Goal: Find contact information: Find contact information

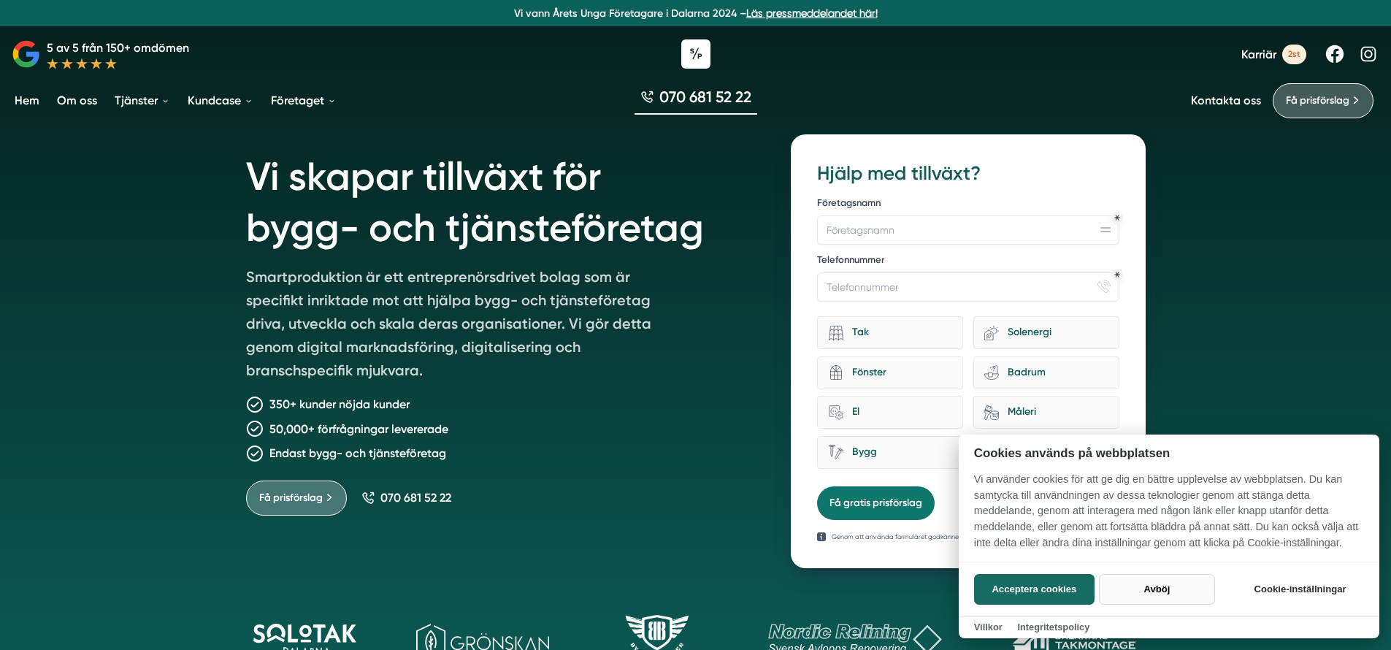
click at [1123, 589] on button "Avböj" at bounding box center [1157, 589] width 116 height 31
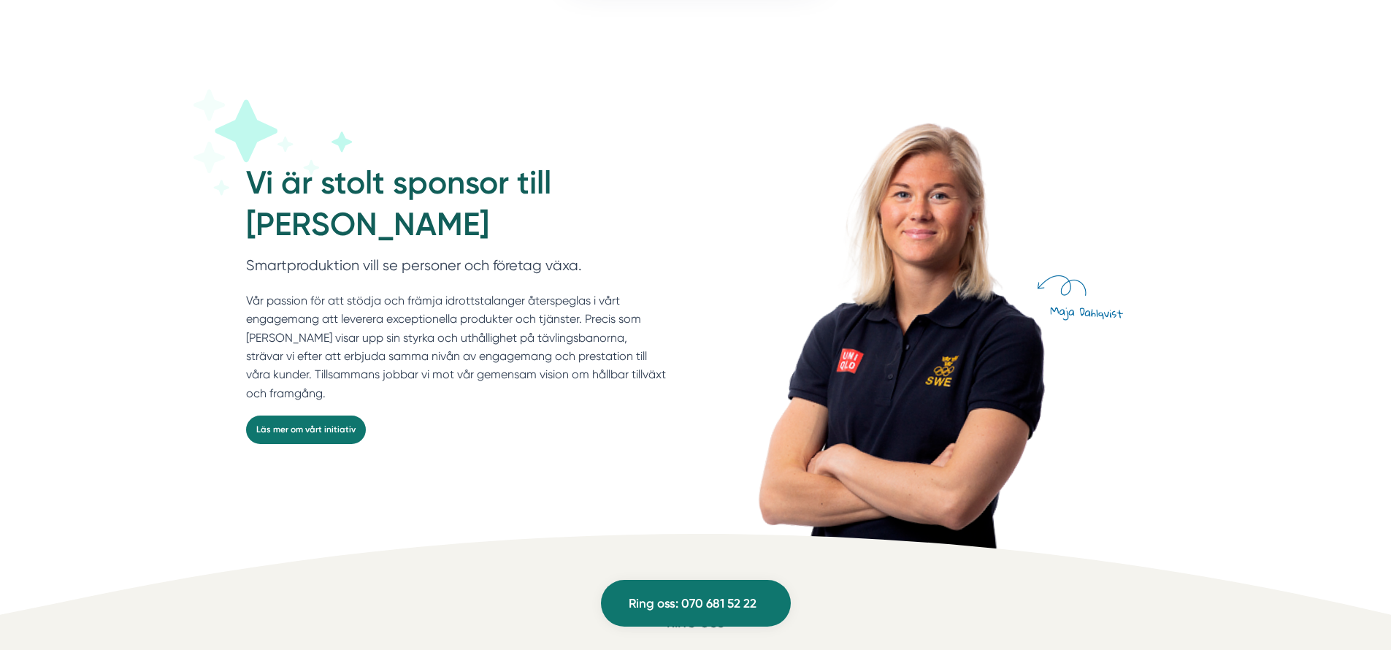
scroll to position [4027, 0]
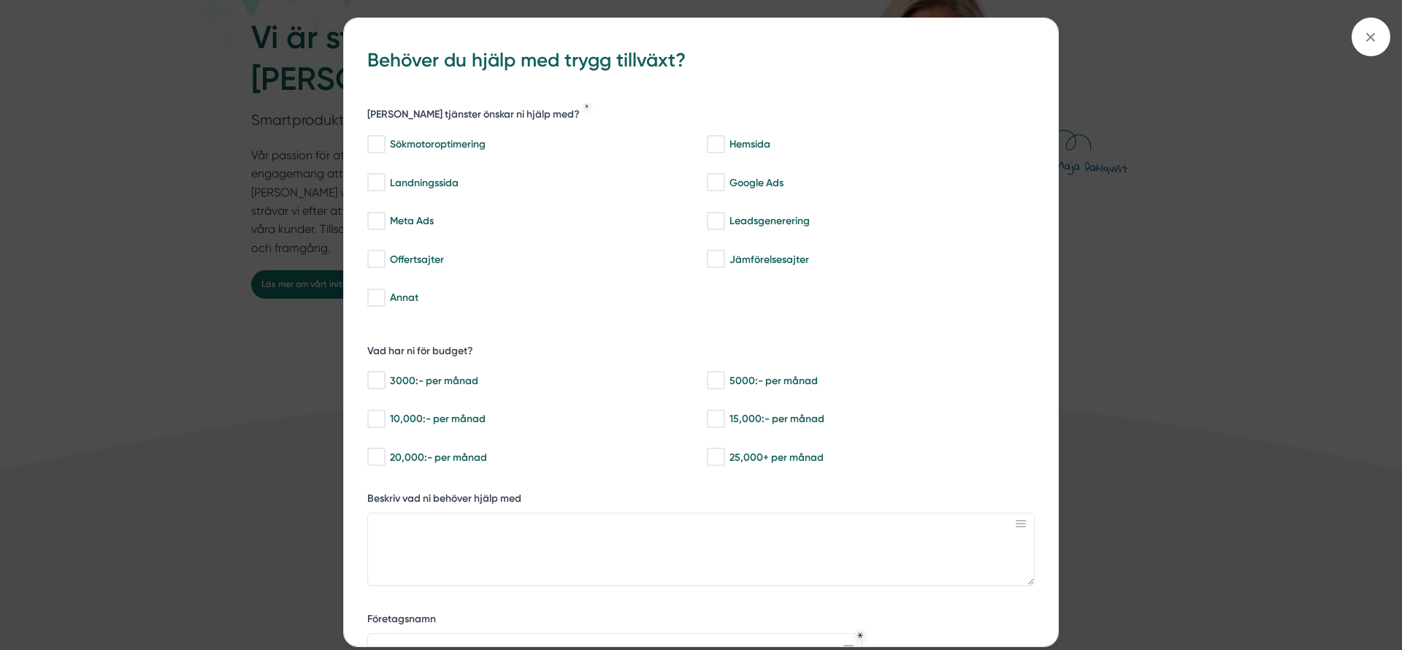
click at [247, 200] on div "bbc9b822-b2c6-488a-ab3e-9a2d59e49c7c Behöver du hjälp med trygg tillväxt? Vilka…" at bounding box center [701, 325] width 1402 height 650
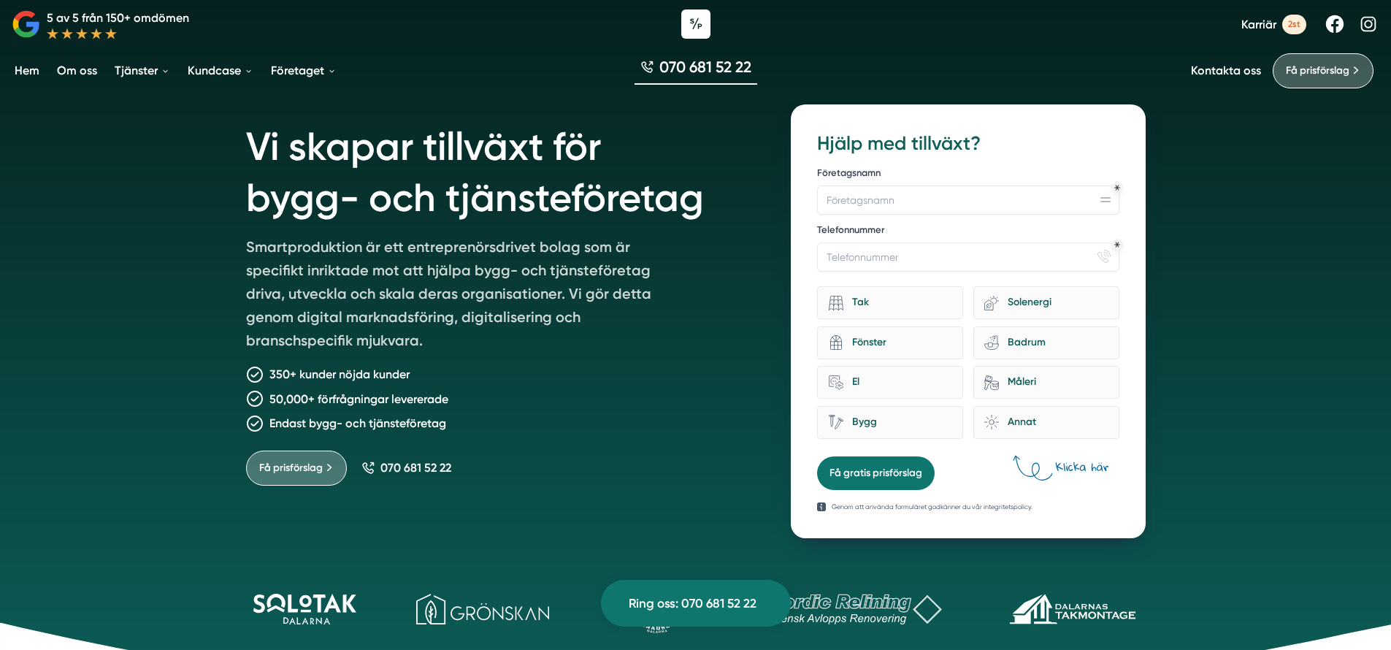
scroll to position [0, 0]
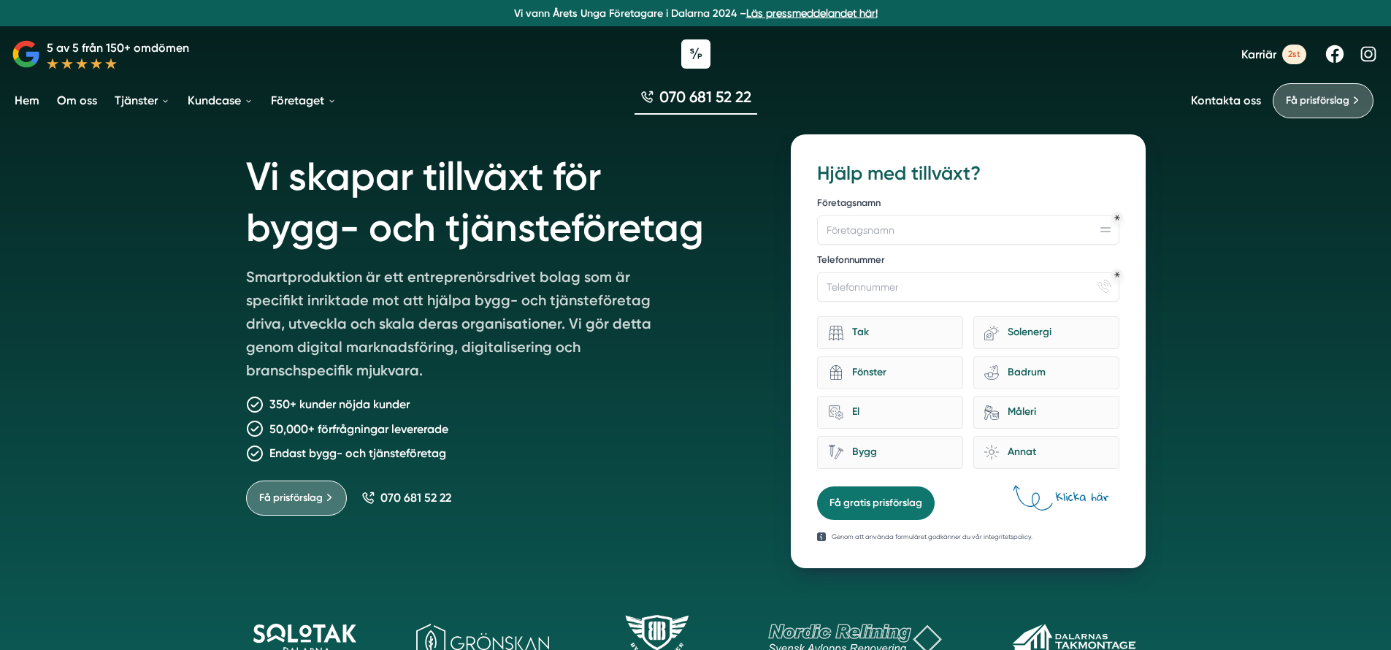
click at [61, 97] on link "Om oss" at bounding box center [77, 100] width 46 height 37
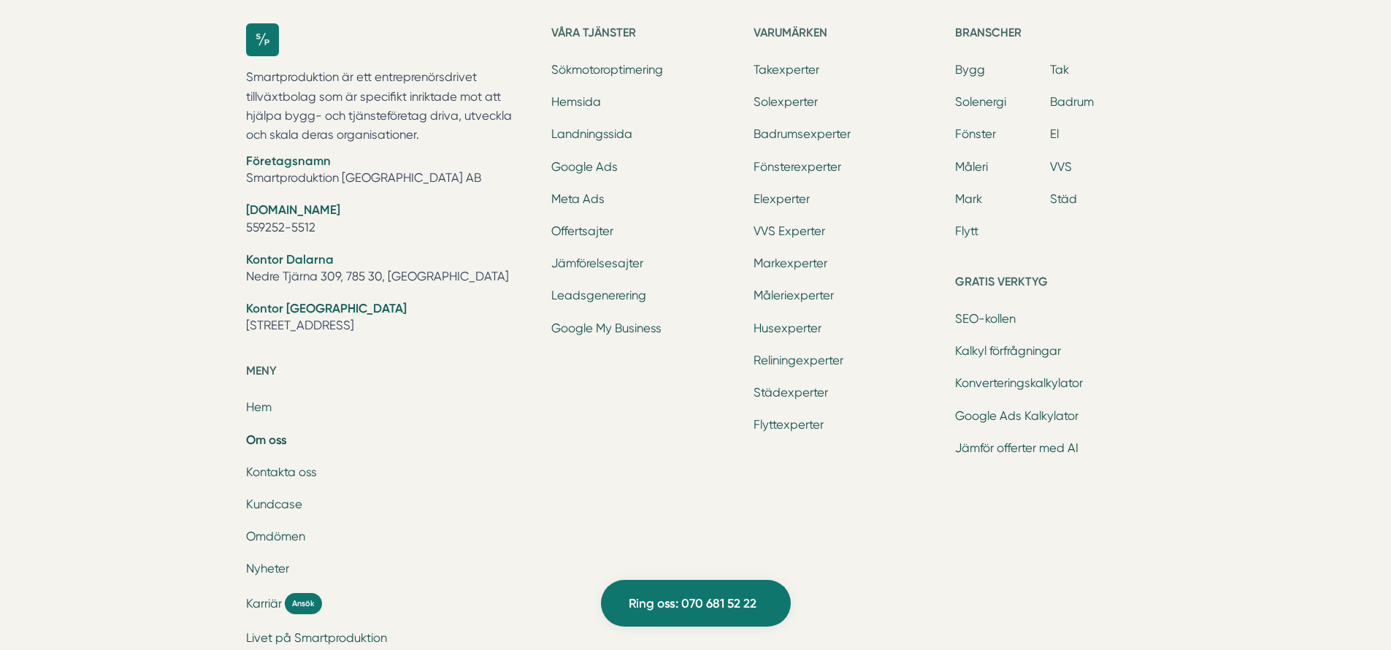
scroll to position [4757, 0]
click at [279, 470] on link "Kontakta oss" at bounding box center [281, 473] width 71 height 14
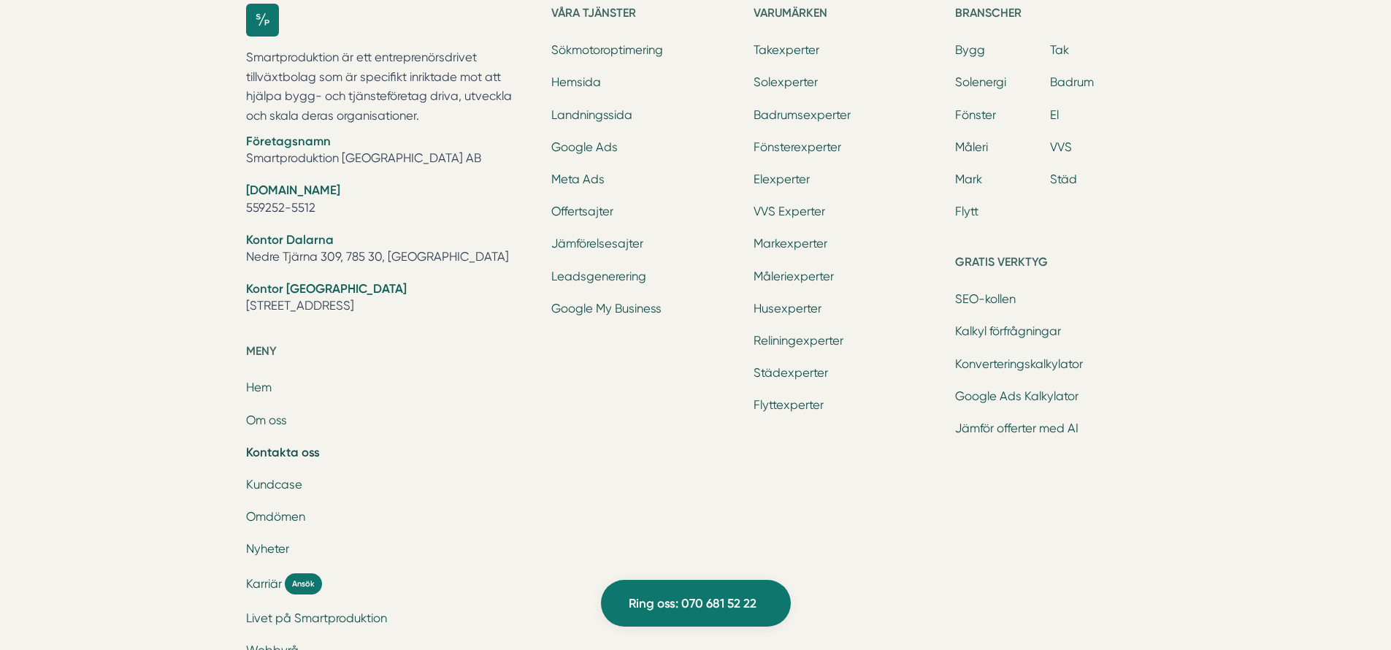
scroll to position [1961, 0]
